Goal: Navigation & Orientation: Find specific page/section

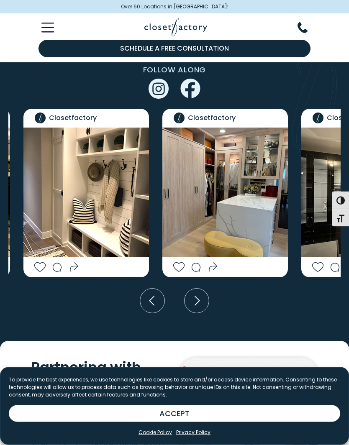
scroll to position [2389, 0]
click at [47, 28] on icon "Toggle Mobile Menu" at bounding box center [47, 28] width 11 height 0
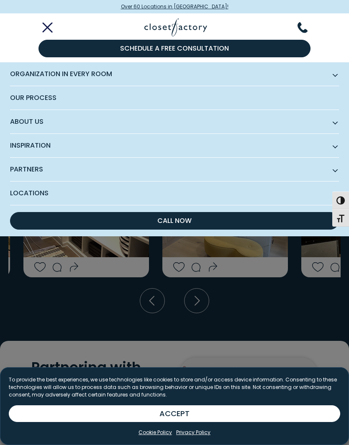
click at [40, 191] on span "Locations" at bounding box center [174, 193] width 329 height 23
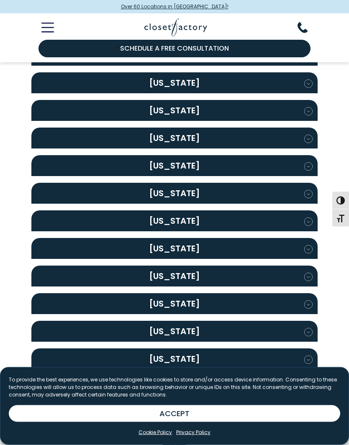
scroll to position [959, 0]
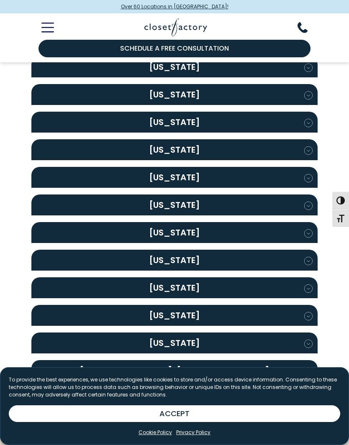
click at [307, 312] on icon "button" at bounding box center [308, 316] width 8 height 8
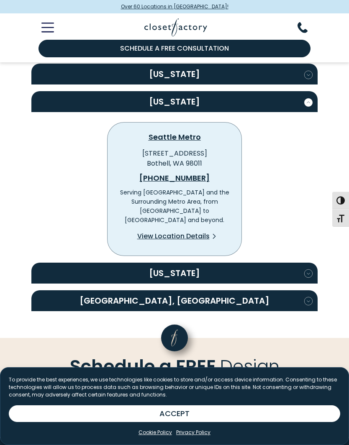
scroll to position [1174, 0]
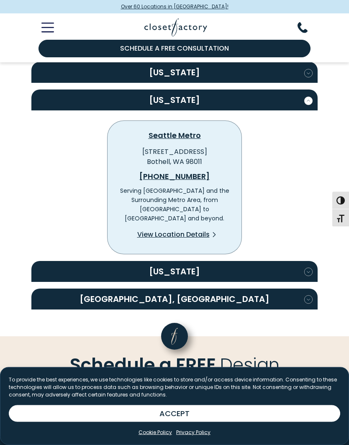
click at [191, 230] on span "View Location Details" at bounding box center [173, 235] width 72 height 10
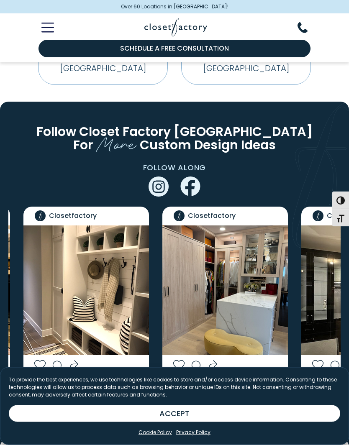
scroll to position [2291, 0]
click at [198, 386] on icon "Next slide" at bounding box center [196, 398] width 25 height 25
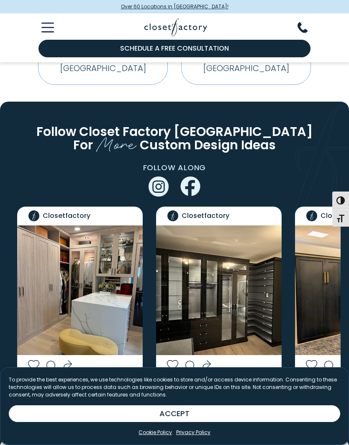
click at [198, 386] on icon "Next slide" at bounding box center [196, 398] width 25 height 25
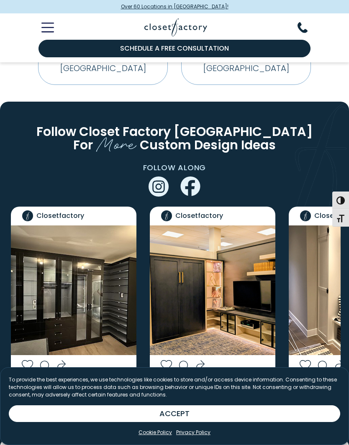
click at [197, 386] on icon "Next slide" at bounding box center [196, 398] width 25 height 25
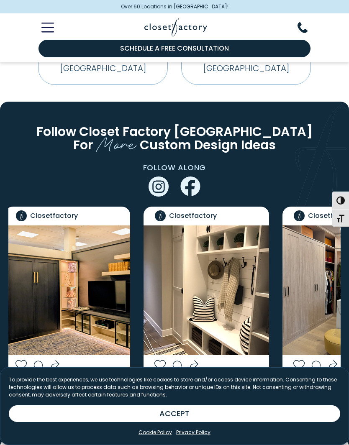
click at [198, 386] on icon "Next slide" at bounding box center [196, 398] width 25 height 25
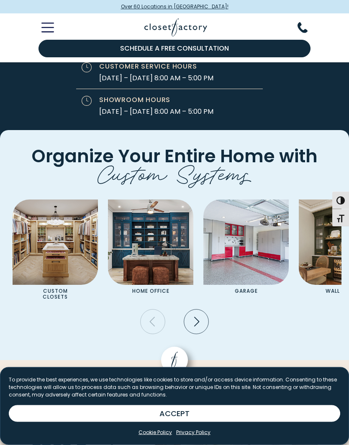
scroll to position [3009, 0]
click at [58, 200] on img "Pages Gallery" at bounding box center [55, 242] width 85 height 85
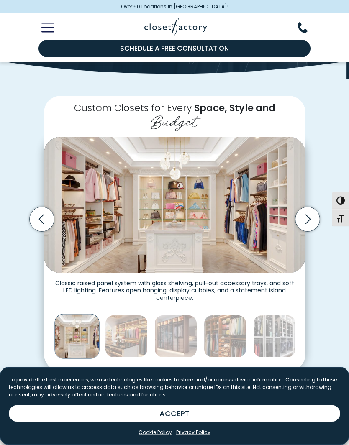
scroll to position [145, 0]
click at [302, 213] on icon "Next slide" at bounding box center [307, 219] width 25 height 25
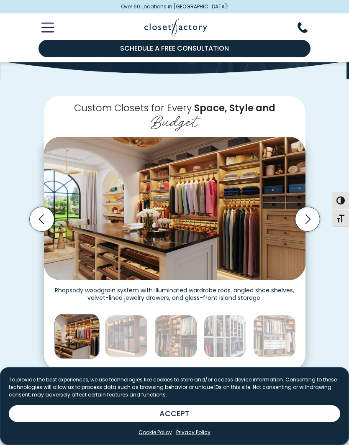
click at [302, 219] on icon "Next slide" at bounding box center [307, 219] width 25 height 25
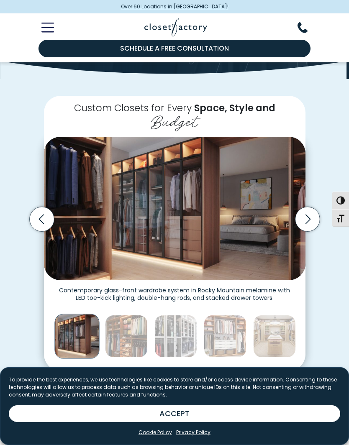
click at [305, 216] on icon "Next slide" at bounding box center [307, 219] width 25 height 25
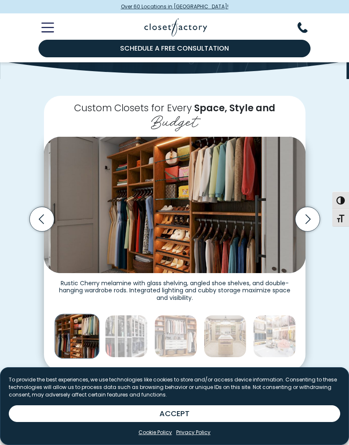
click at [305, 215] on icon "Next slide" at bounding box center [307, 219] width 25 height 25
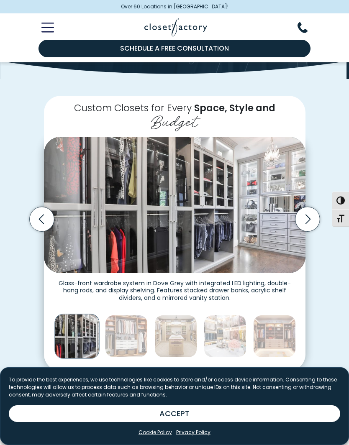
click at [304, 215] on icon "Next slide" at bounding box center [307, 219] width 25 height 25
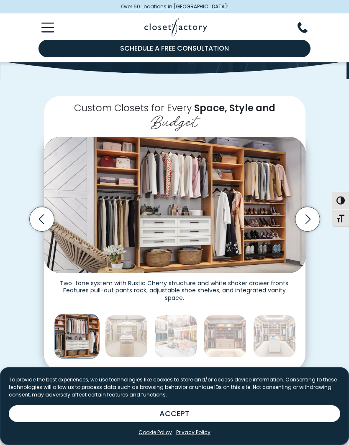
click at [305, 217] on icon "Next slide" at bounding box center [307, 219] width 25 height 25
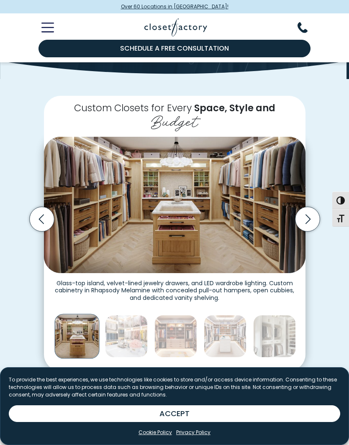
click at [305, 218] on icon "Next slide" at bounding box center [307, 219] width 25 height 25
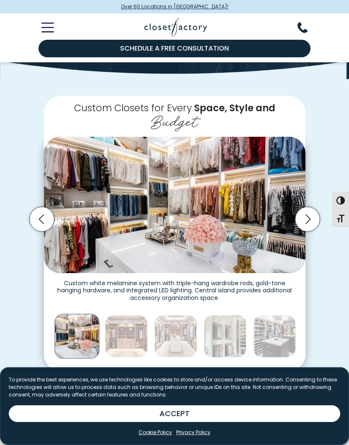
click at [309, 220] on icon "Next slide" at bounding box center [307, 219] width 25 height 25
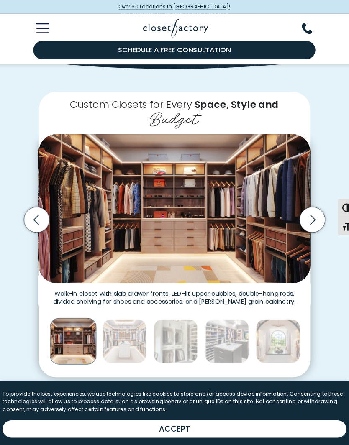
scroll to position [160, 0]
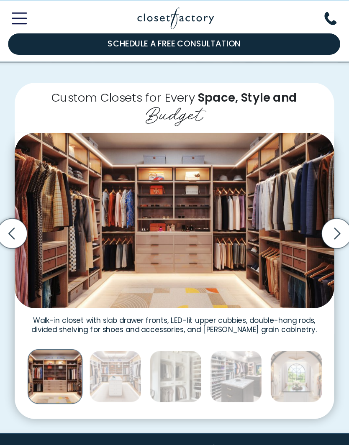
click at [295, 192] on icon "Next slide" at bounding box center [307, 204] width 25 height 25
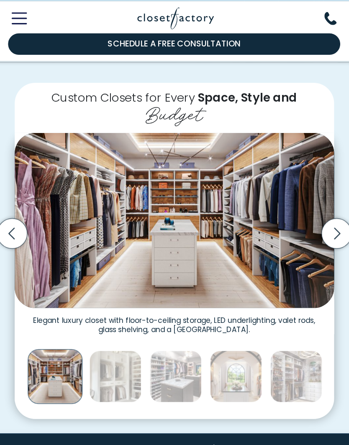
click at [305, 199] on icon "Next slide" at bounding box center [307, 204] width 5 height 10
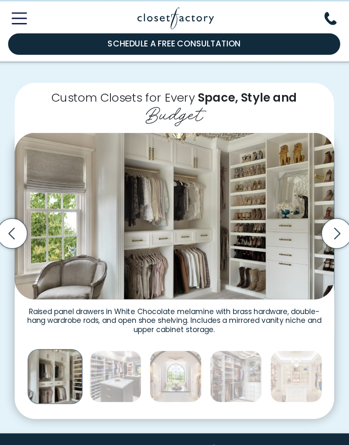
click at [305, 199] on icon "Next slide" at bounding box center [307, 204] width 5 height 10
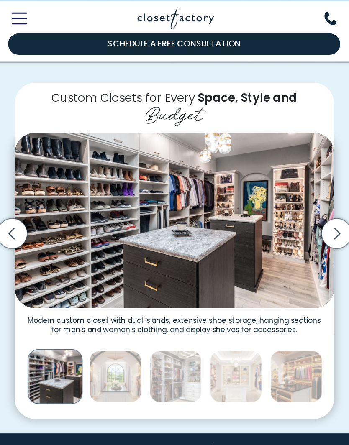
click at [295, 192] on icon "Next slide" at bounding box center [307, 204] width 25 height 25
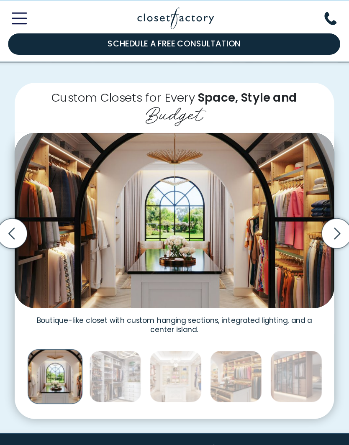
click at [295, 192] on icon "Next slide" at bounding box center [307, 204] width 25 height 25
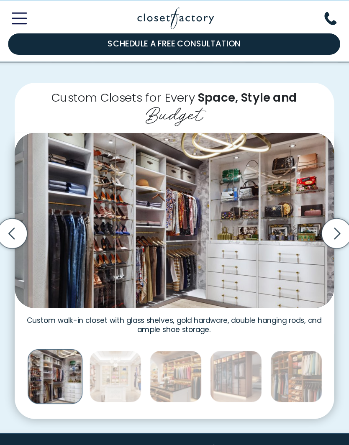
click at [295, 192] on icon "Next slide" at bounding box center [307, 204] width 25 height 25
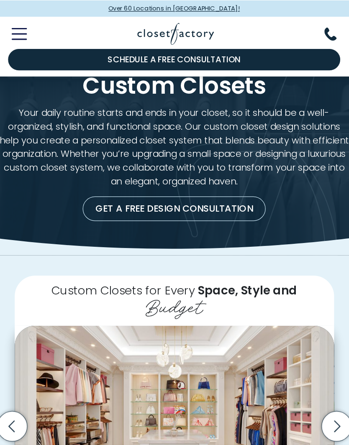
scroll to position [0, 0]
